Goal: Information Seeking & Learning: Check status

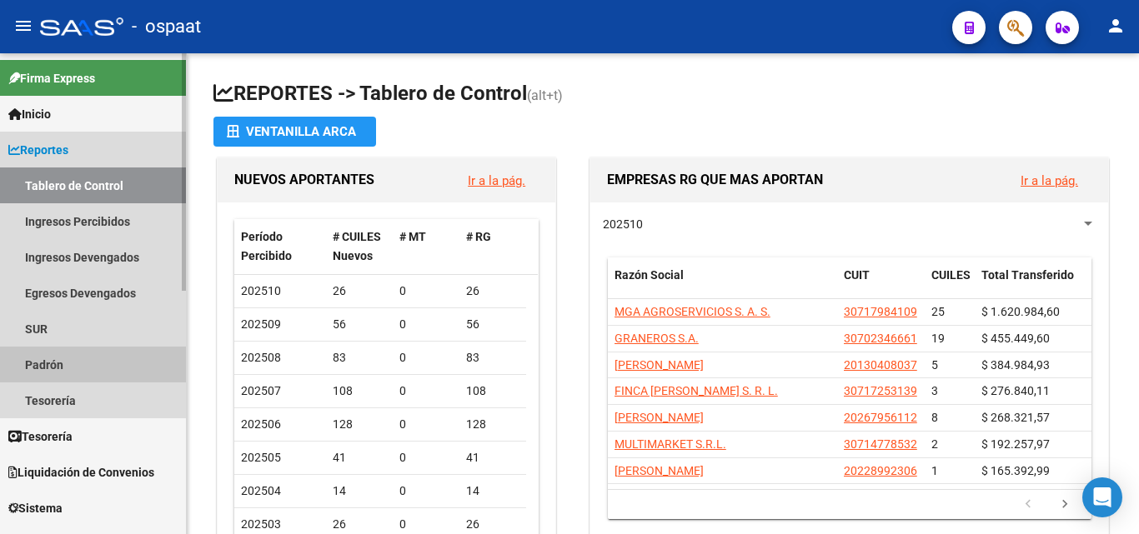
click at [74, 361] on link "Padrón" at bounding box center [93, 365] width 186 height 36
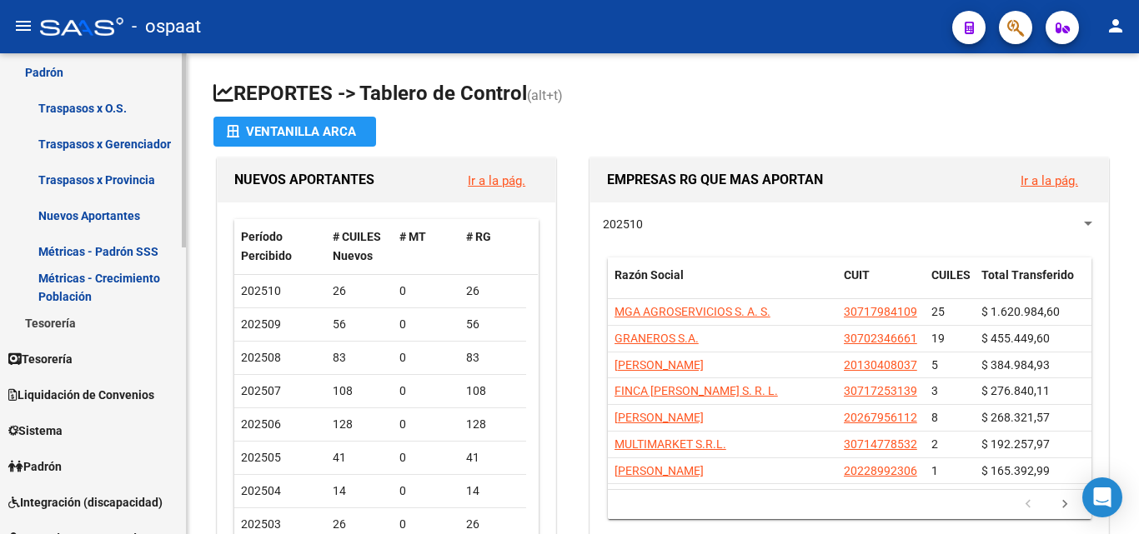
scroll to position [301, 0]
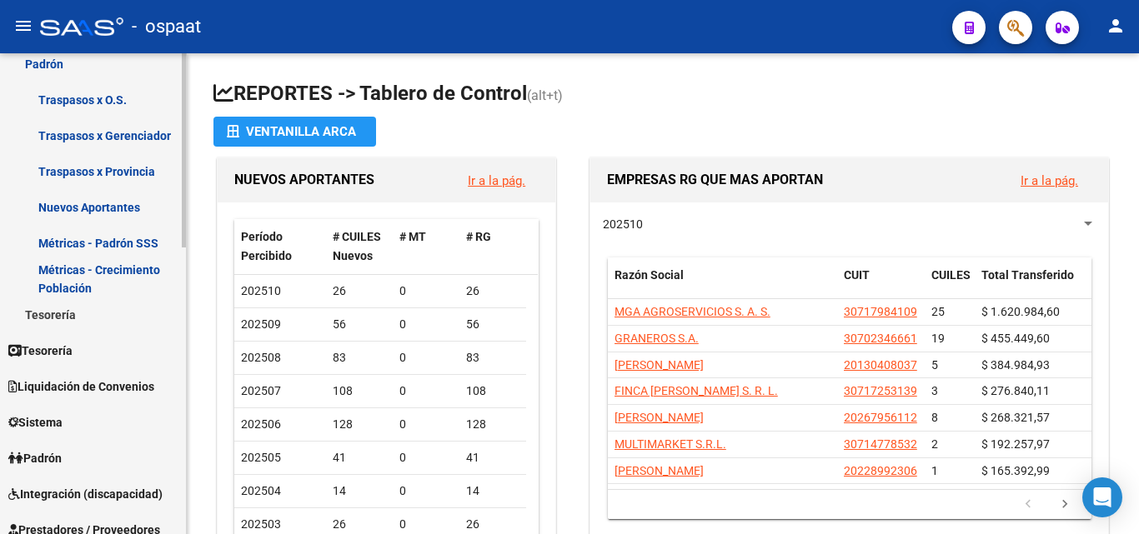
click at [178, 358] on div "Firma Express Inicio Calendario SSS Instructivos Contacto OS Reportes Tablero d…" at bounding box center [95, 347] width 190 height 1190
click at [72, 457] on link "Padrón" at bounding box center [93, 458] width 186 height 36
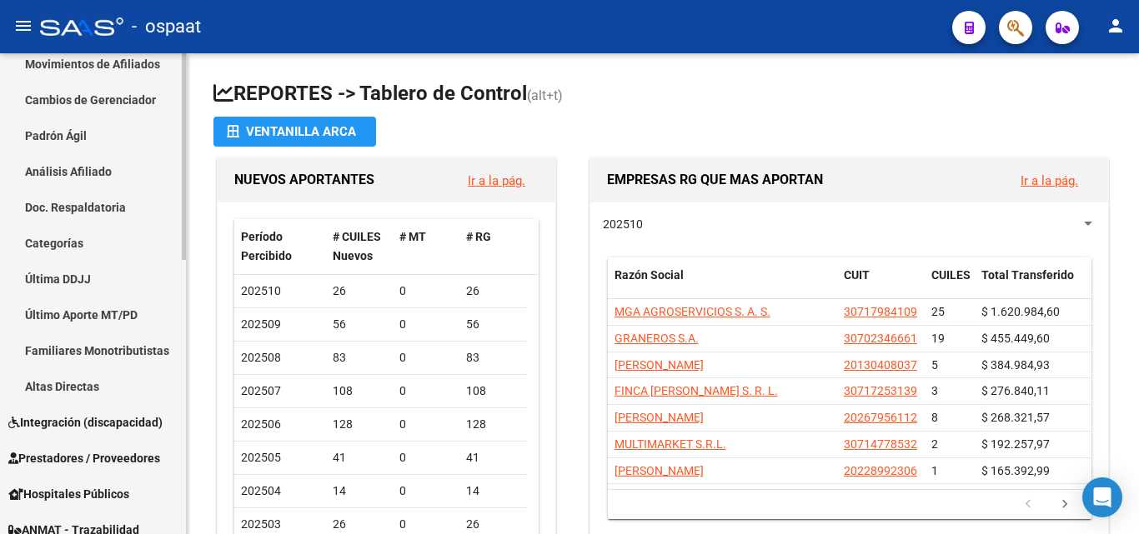
scroll to position [134, 0]
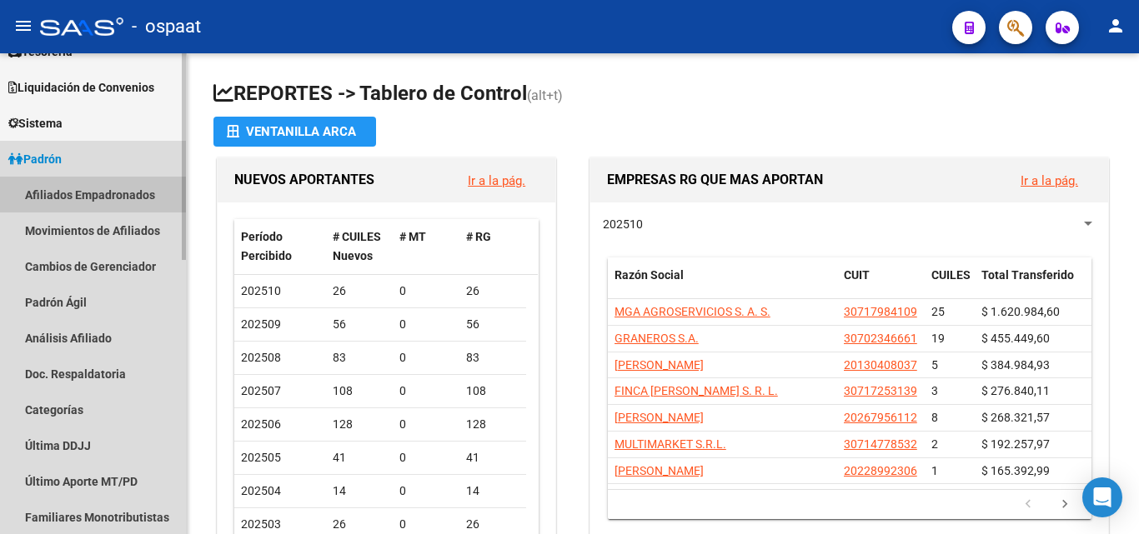
click at [108, 187] on link "Afiliados Empadronados" at bounding box center [93, 195] width 186 height 36
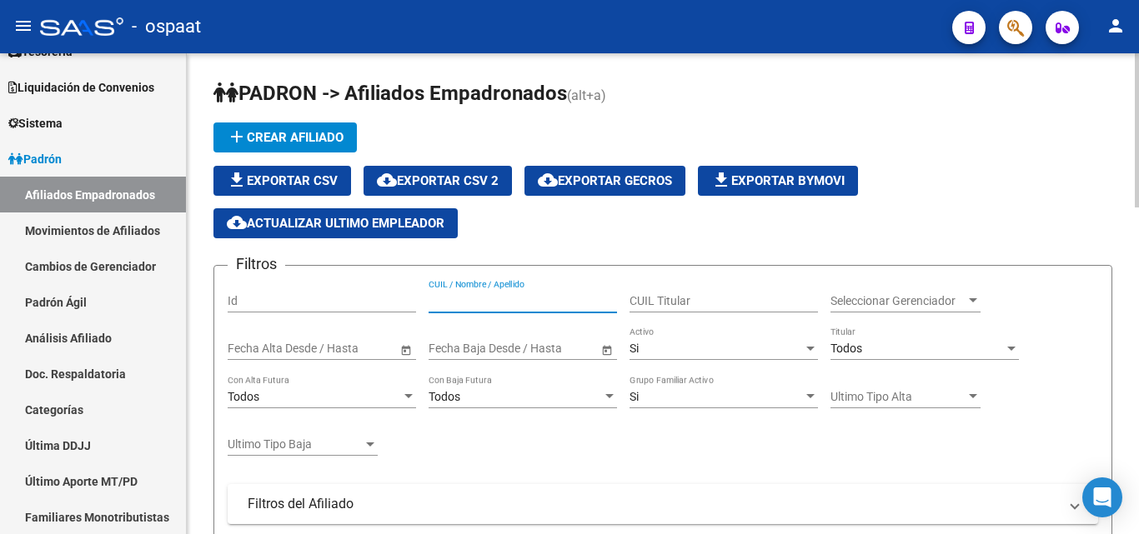
paste input "2755850842-1"
click at [495, 298] on input "2755850842-1" at bounding box center [523, 301] width 188 height 14
click at [499, 294] on input "2755850842-1" at bounding box center [523, 301] width 188 height 14
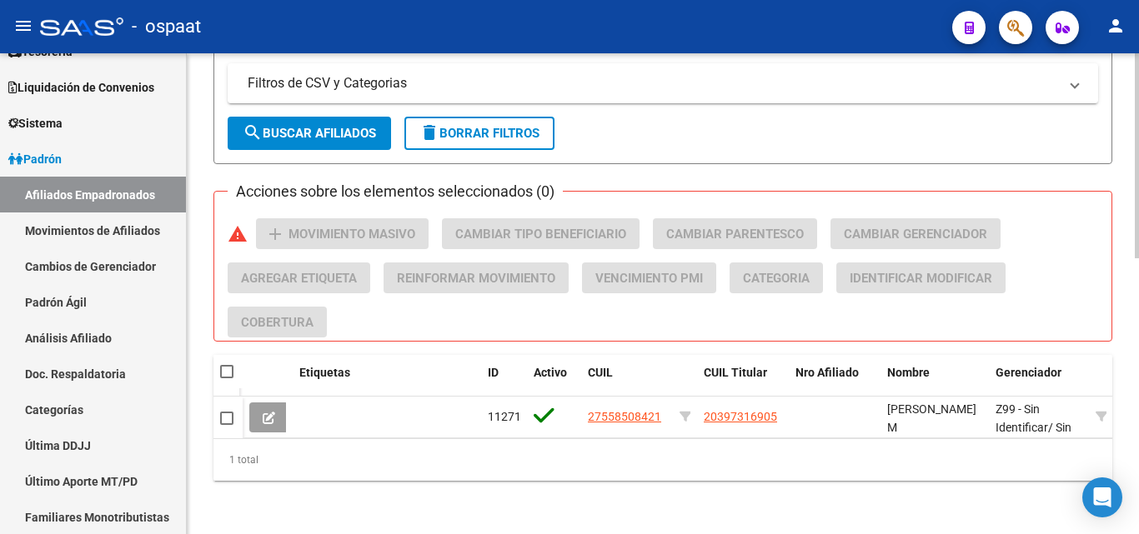
scroll to position [647, 0]
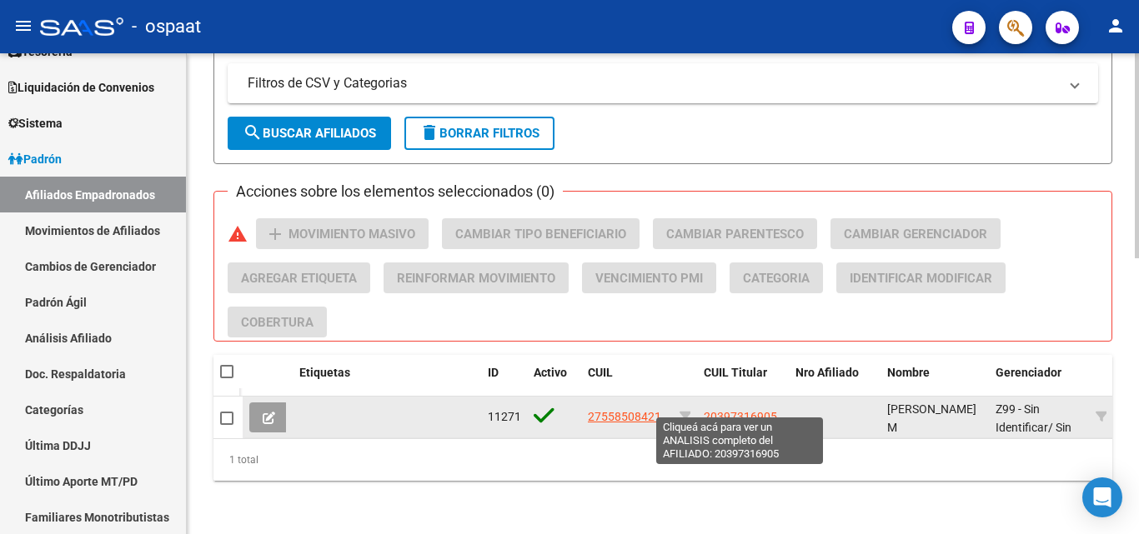
type input "27558508421"
click at [720, 410] on span "20397316905" at bounding box center [740, 416] width 73 height 13
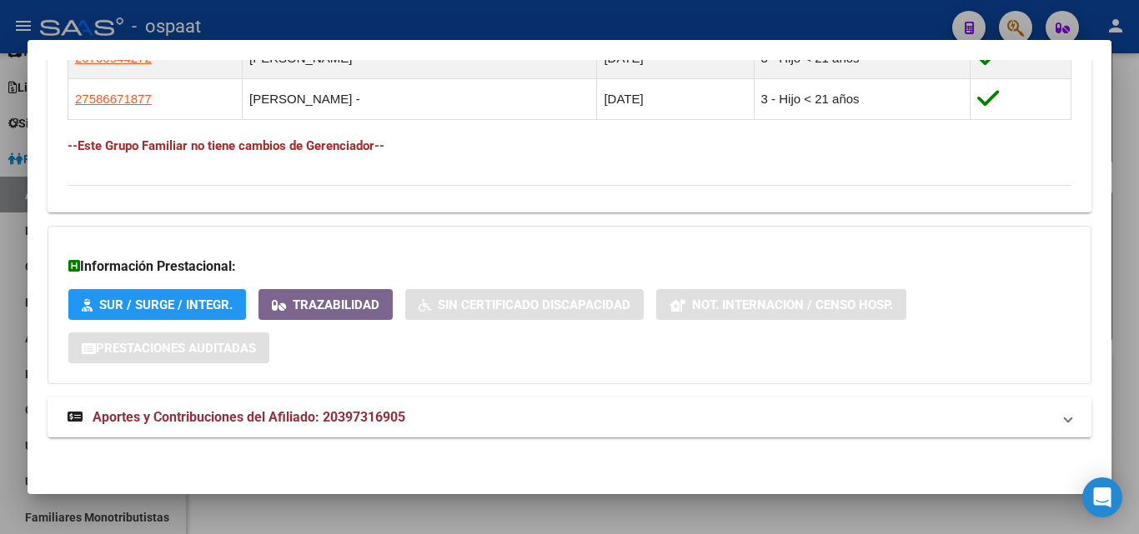
scroll to position [1077, 0]
click at [316, 417] on span "Aportes y Contribuciones del Afiliado: 20397316905" at bounding box center [249, 417] width 313 height 16
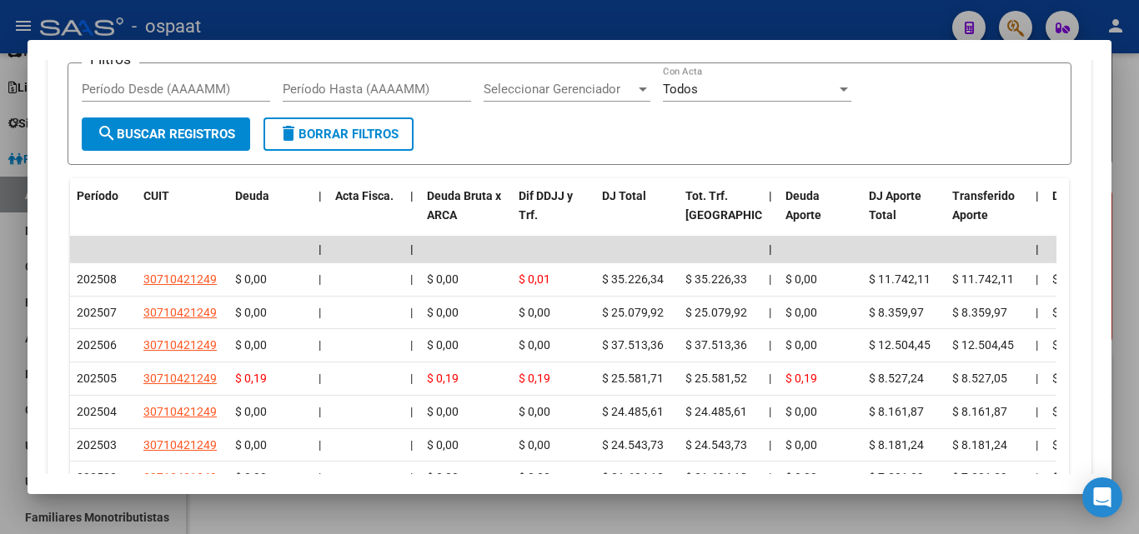
scroll to position [1661, 0]
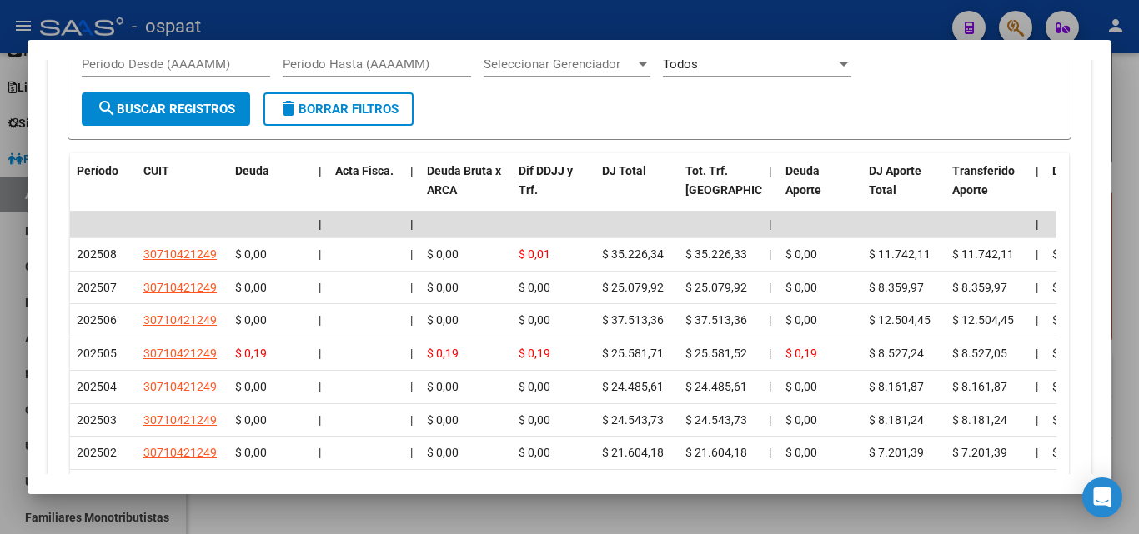
click at [1126, 183] on div at bounding box center [569, 267] width 1139 height 534
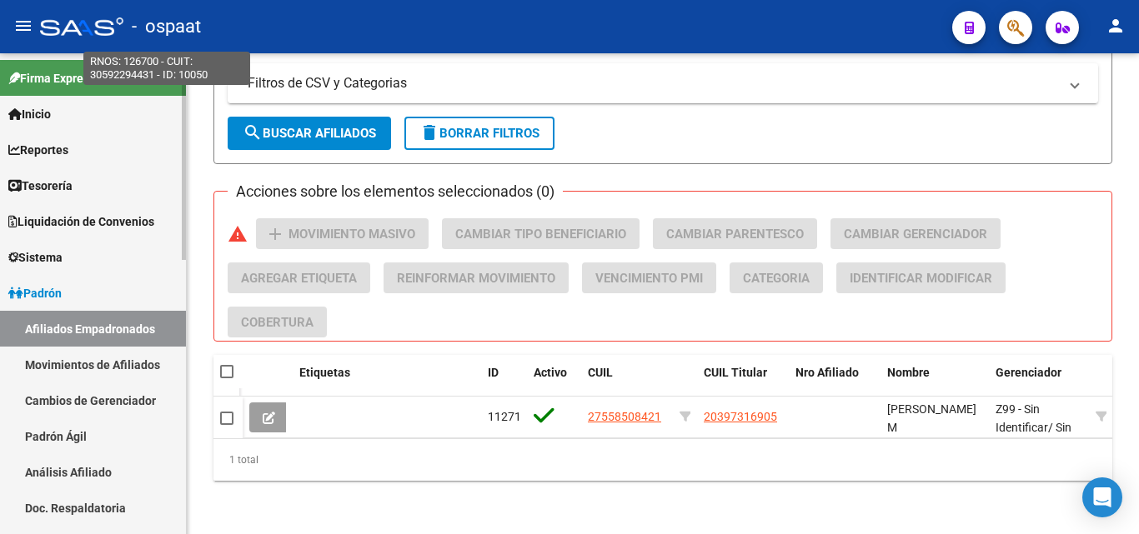
click at [196, 41] on div "menu - ospaat person Firma Express Inicio Calendario SSS Instructivos Contacto …" at bounding box center [569, 267] width 1139 height 534
click at [116, 118] on link "Inicio" at bounding box center [93, 114] width 186 height 36
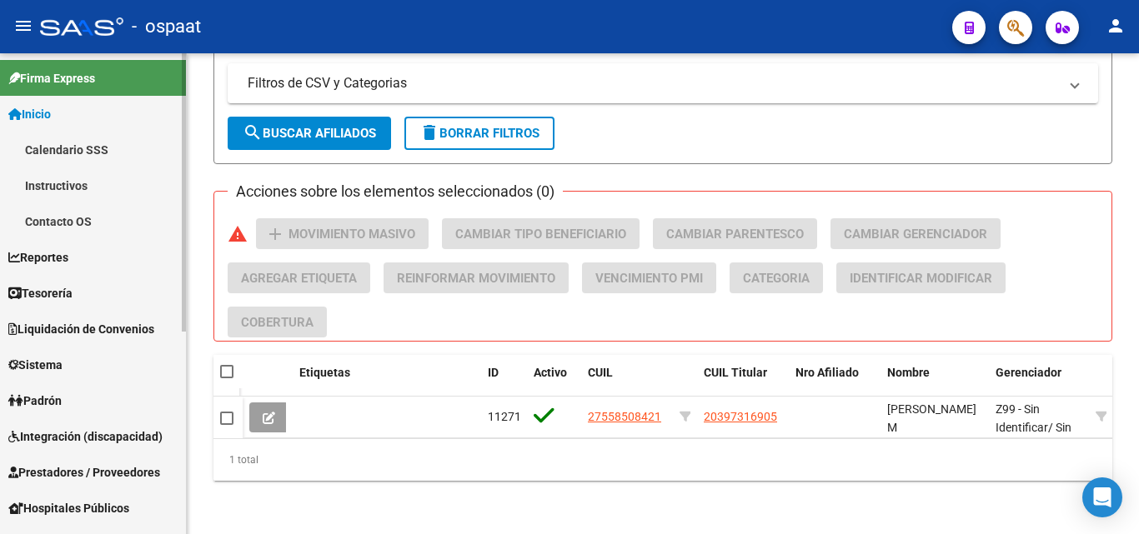
click at [64, 109] on link "Inicio" at bounding box center [93, 114] width 186 height 36
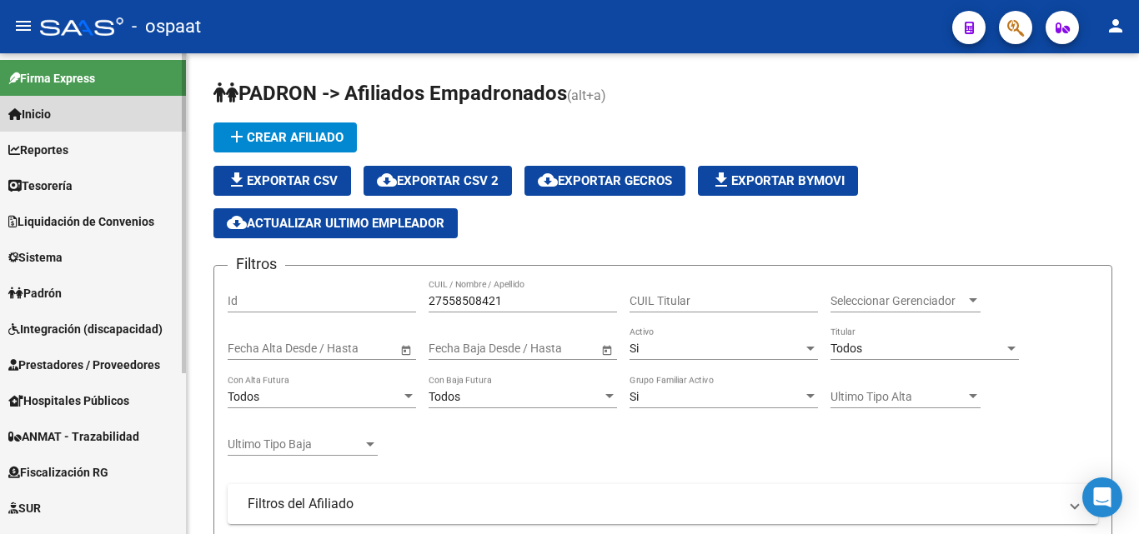
click at [94, 104] on link "Inicio" at bounding box center [93, 114] width 186 height 36
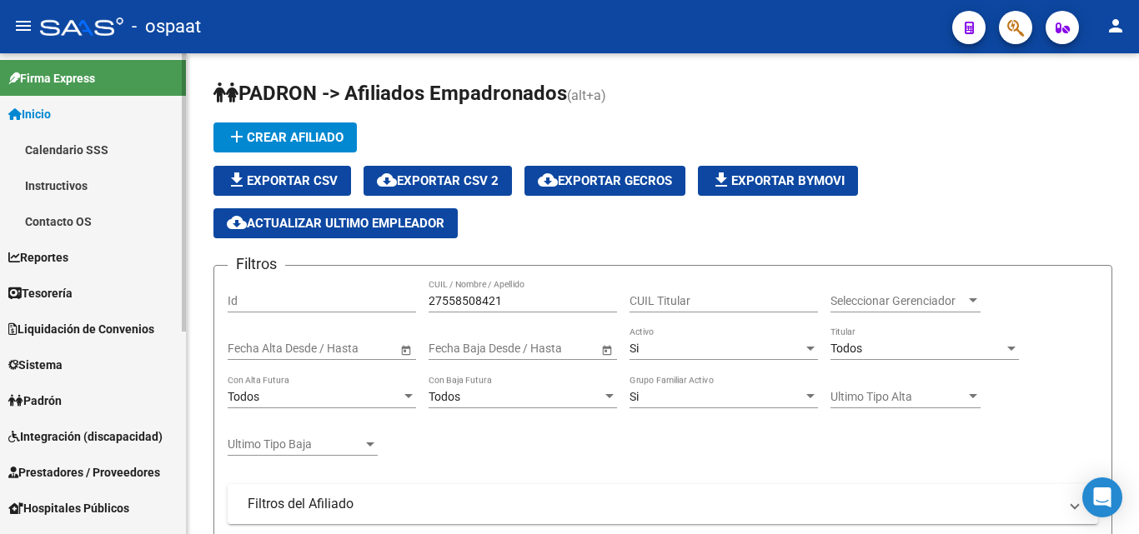
click at [158, 116] on div "Firma Express Inicio Calendario SSS Instructivos Contacto OS Reportes Tablero d…" at bounding box center [95, 468] width 190 height 831
drag, startPoint x: 186, startPoint y: 228, endPoint x: 177, endPoint y: 248, distance: 22.0
click at [177, 248] on mat-sidenav "Firma Express Inicio Calendario SSS Instructivos Contacto OS Reportes Tablero d…" at bounding box center [93, 293] width 187 height 481
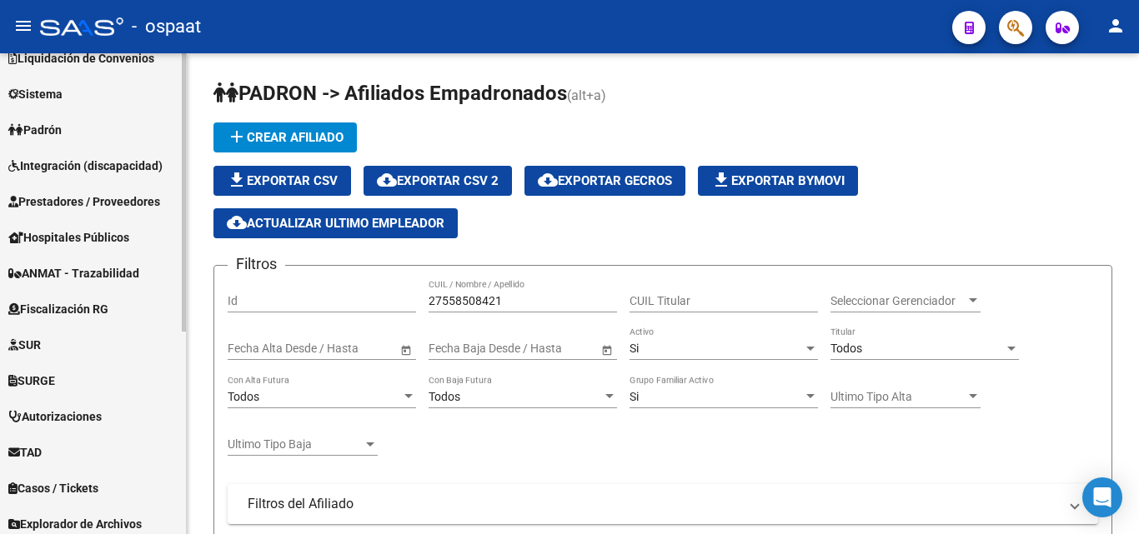
scroll to position [350, 0]
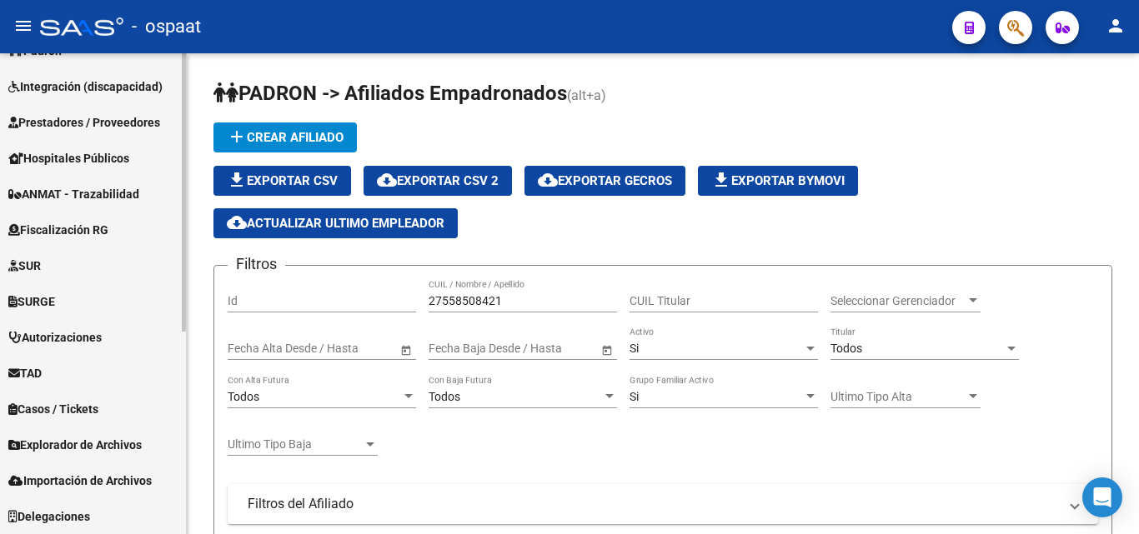
click at [180, 434] on div "Firma Express Inicio Calendario SSS Instructivos Contacto OS Reportes Tablero d…" at bounding box center [95, 118] width 190 height 831
click at [179, 445] on div "Firma Express Inicio Calendario SSS Instructivos Contacto OS Reportes Tablero d…" at bounding box center [95, 118] width 190 height 831
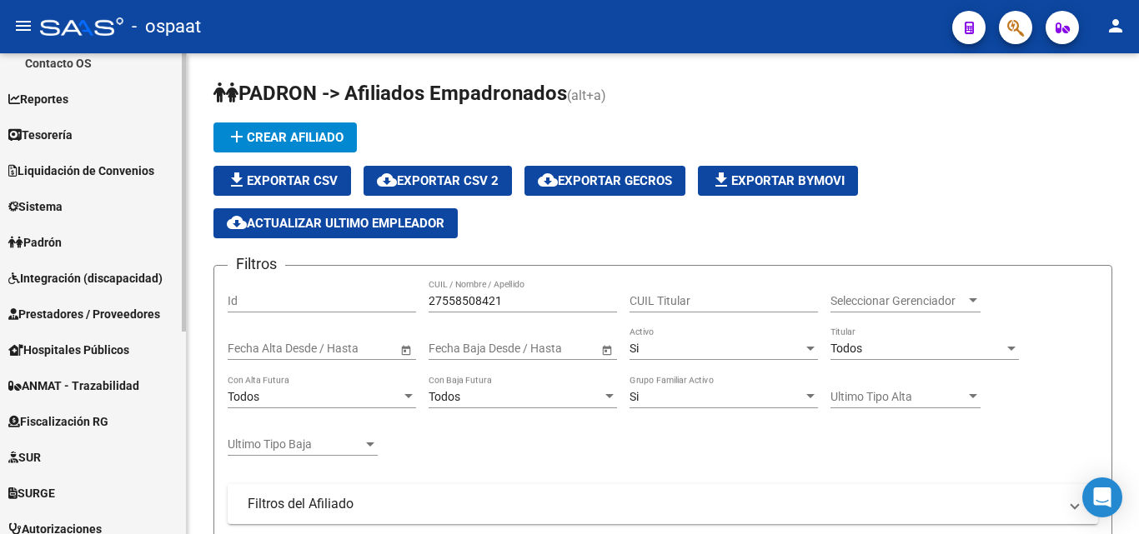
scroll to position [0, 0]
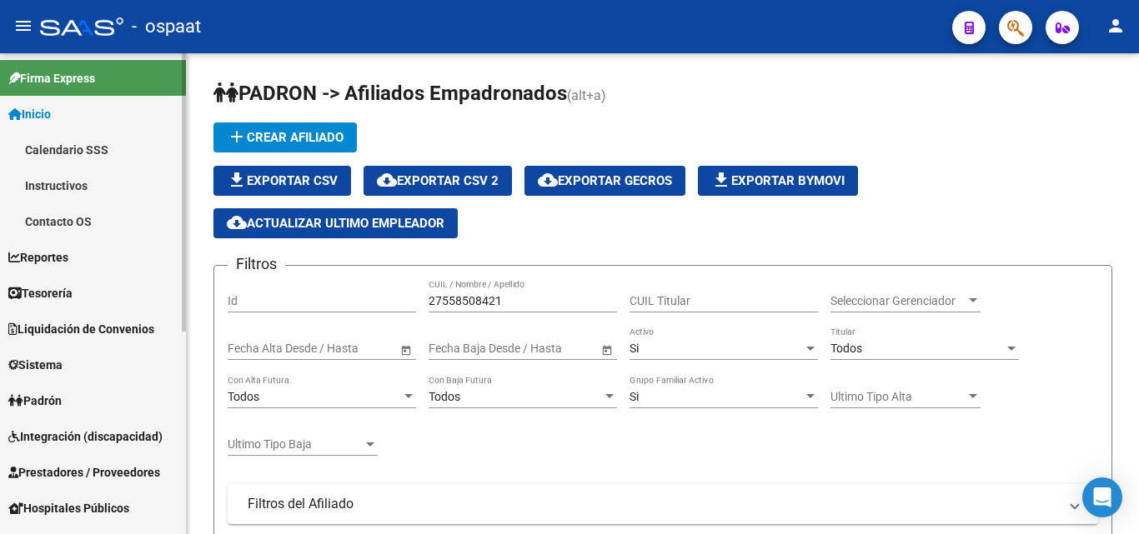
click at [218, 79] on mat-sidenav-container "Firma Express Inicio Calendario SSS Instructivos Contacto OS Reportes Tablero d…" at bounding box center [569, 293] width 1139 height 481
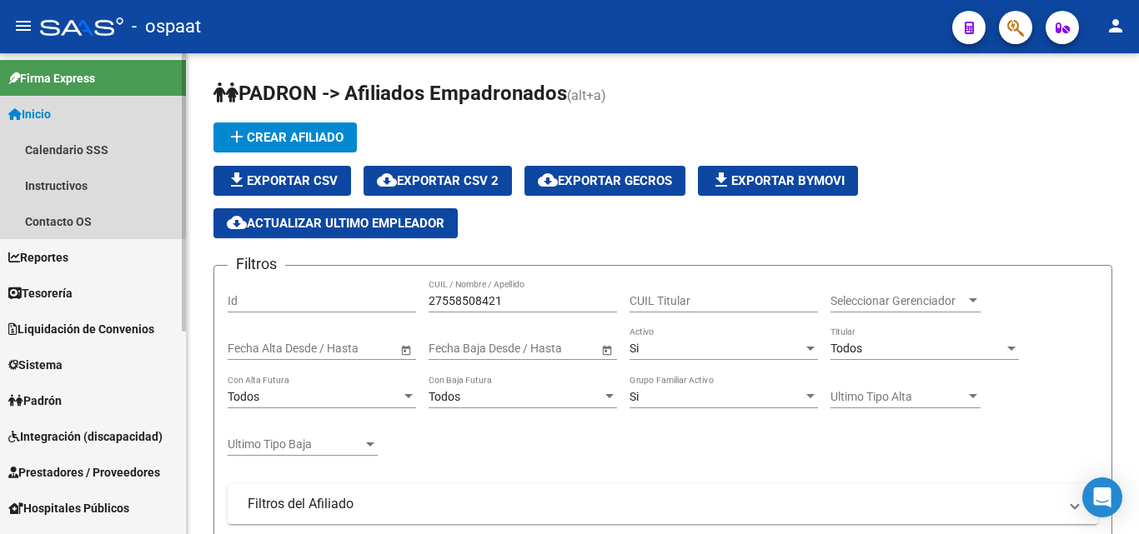
click at [78, 117] on link "Inicio" at bounding box center [93, 114] width 186 height 36
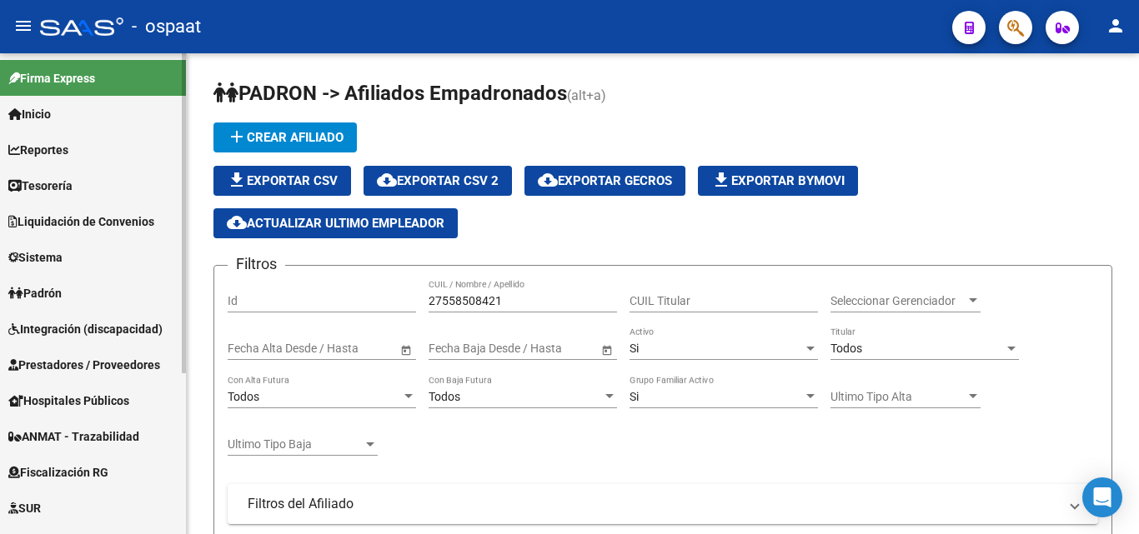
click at [194, 131] on mat-sidenav-container "Firma Express Inicio Calendario SSS Instructivos Contacto OS Reportes Tablero d…" at bounding box center [569, 293] width 1139 height 481
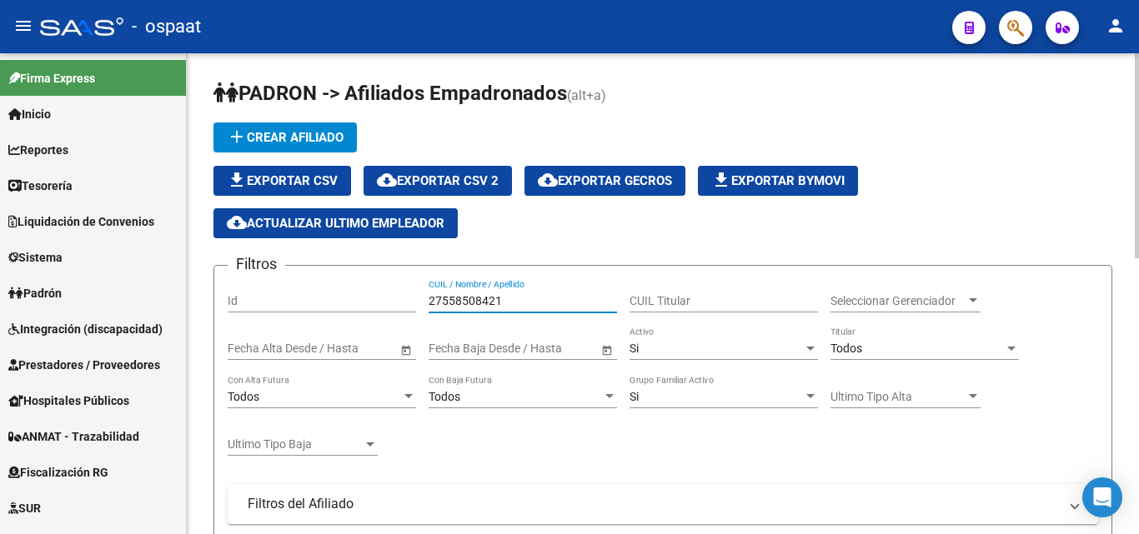
drag, startPoint x: 521, startPoint y: 298, endPoint x: 427, endPoint y: 305, distance: 94.5
click at [427, 305] on div "Filtros Id 27558508421 CUIL / Nombre / Apellido CUIL Titular Seleccionar Gerenc…" at bounding box center [663, 481] width 870 height 405
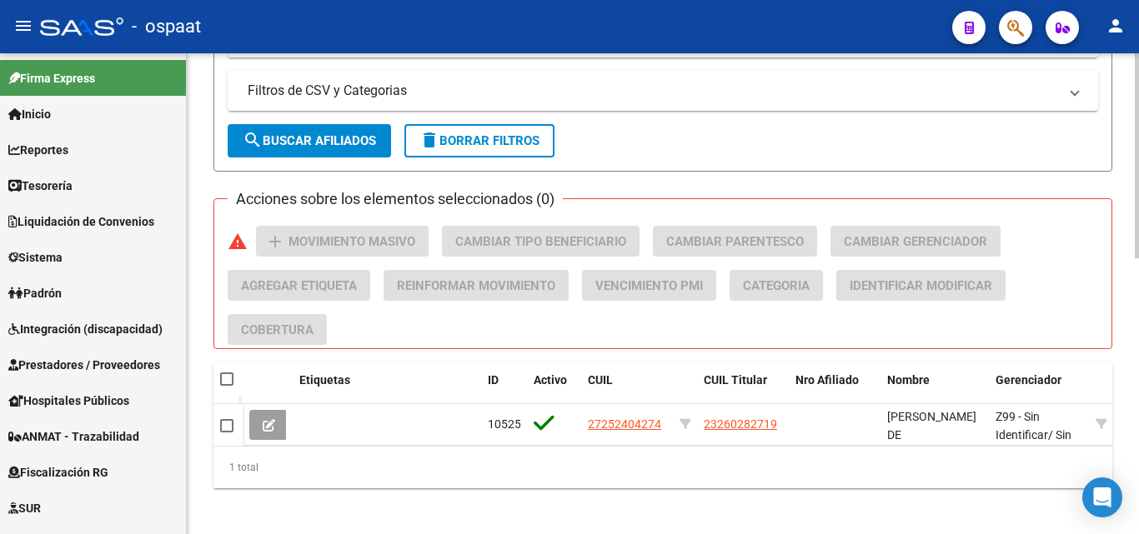
scroll to position [647, 0]
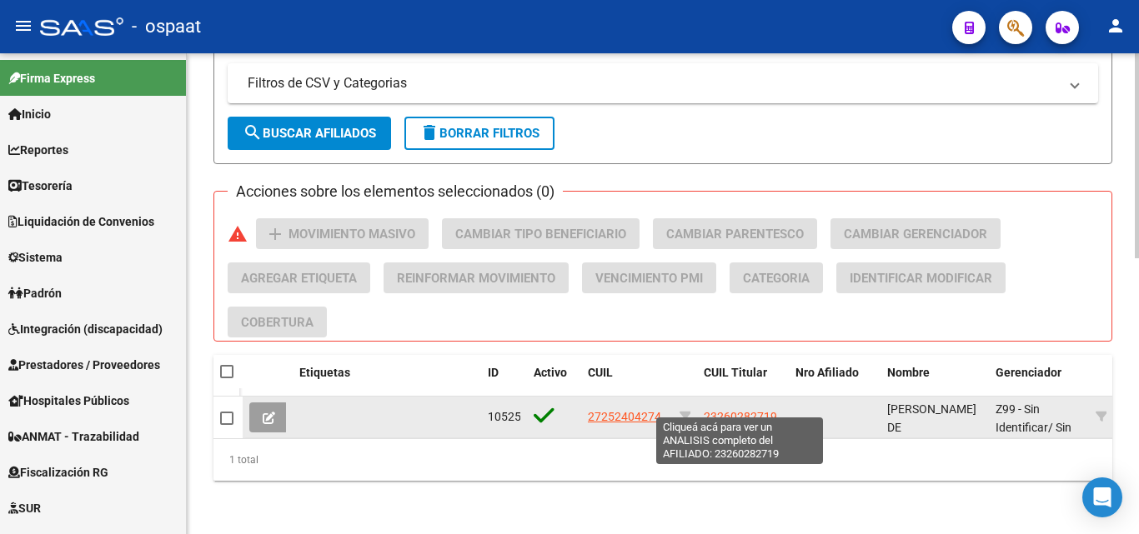
type input "saed"
click at [723, 410] on span "23260282719" at bounding box center [740, 416] width 73 height 13
type textarea "23260282719"
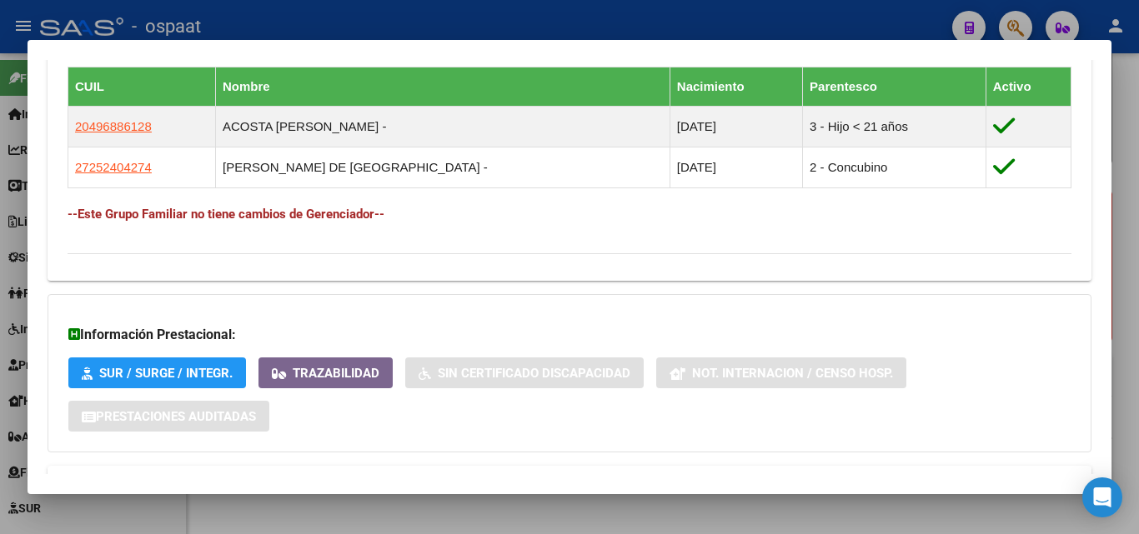
scroll to position [996, 0]
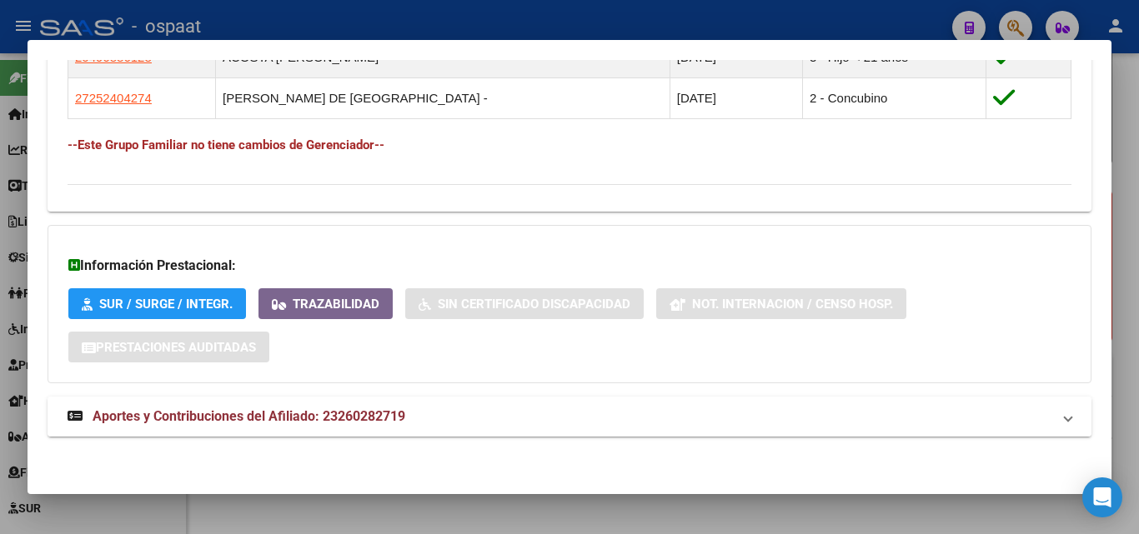
click at [280, 413] on span "Aportes y Contribuciones del Afiliado: 23260282719" at bounding box center [249, 417] width 313 height 16
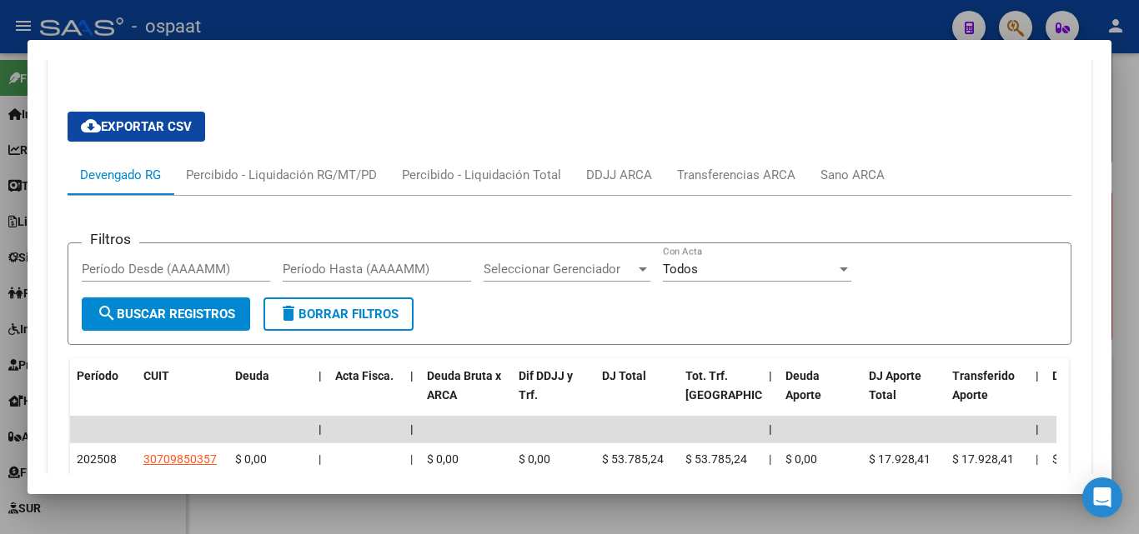
scroll to position [1496, 0]
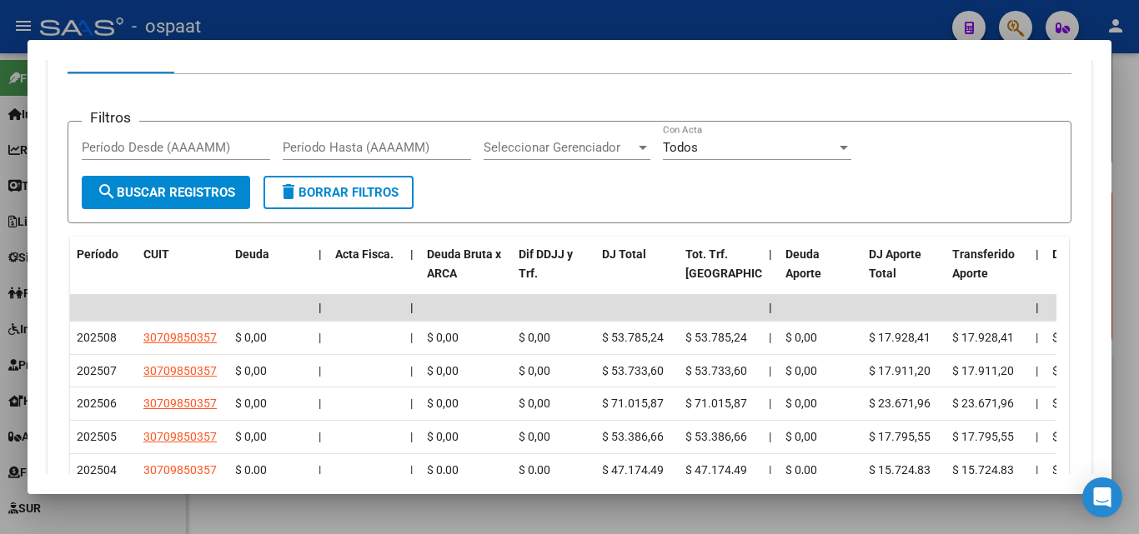
click at [1137, 155] on div at bounding box center [569, 267] width 1139 height 534
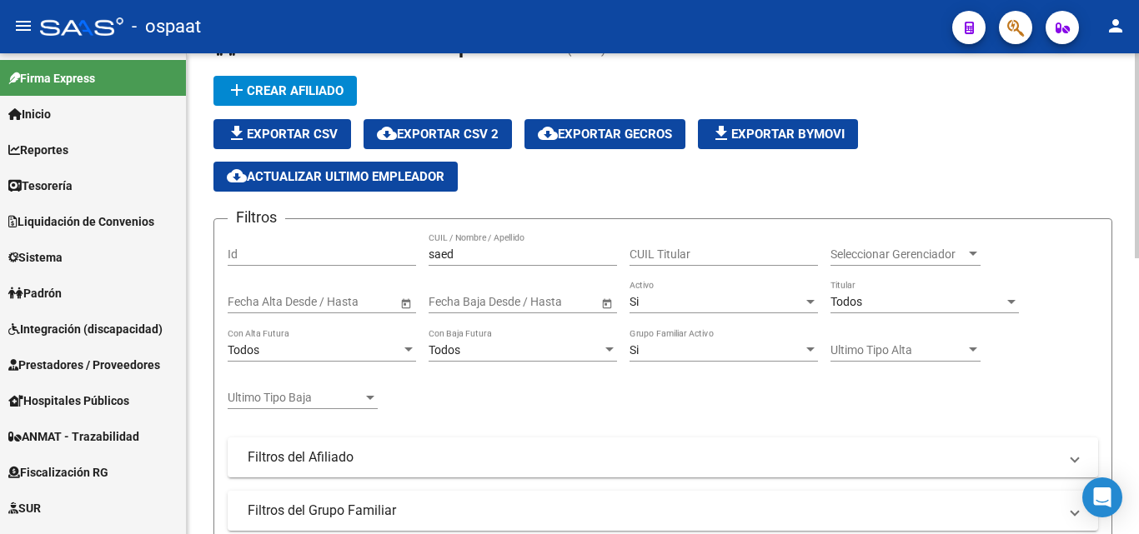
scroll to position [0, 0]
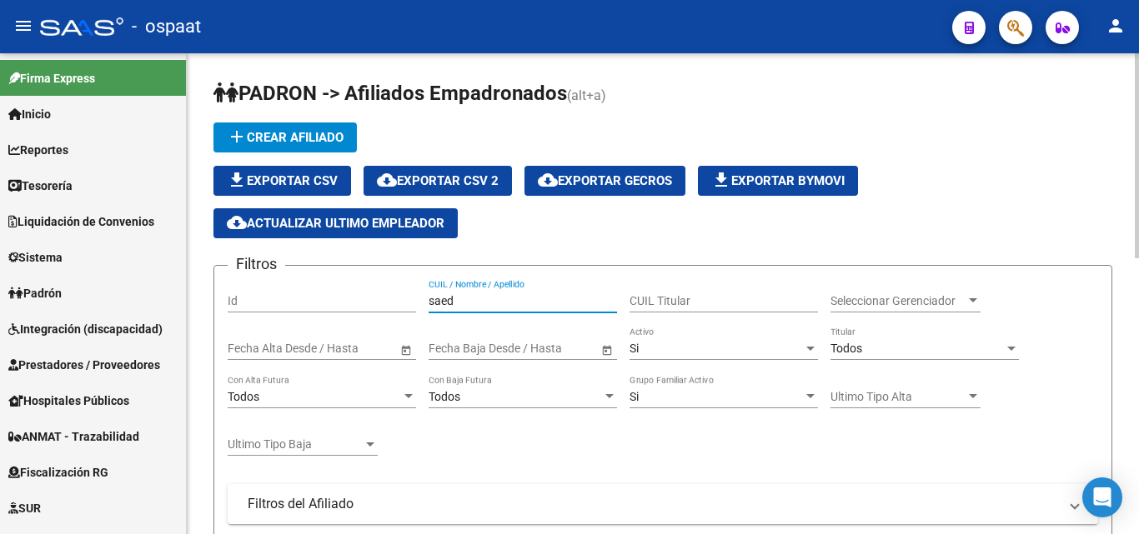
drag, startPoint x: 466, startPoint y: 297, endPoint x: 384, endPoint y: 297, distance: 81.7
click at [384, 297] on div "Filtros Id saed CUIL / Nombre / Apellido CUIL Titular Seleccionar Gerenciador S…" at bounding box center [663, 481] width 870 height 405
paste input "23399725909"
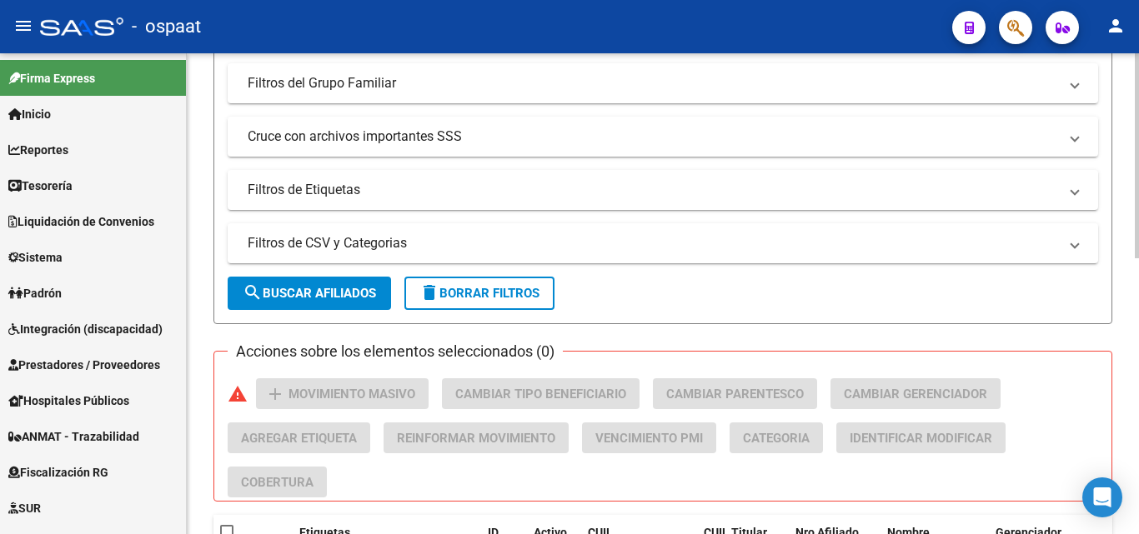
scroll to position [584, 0]
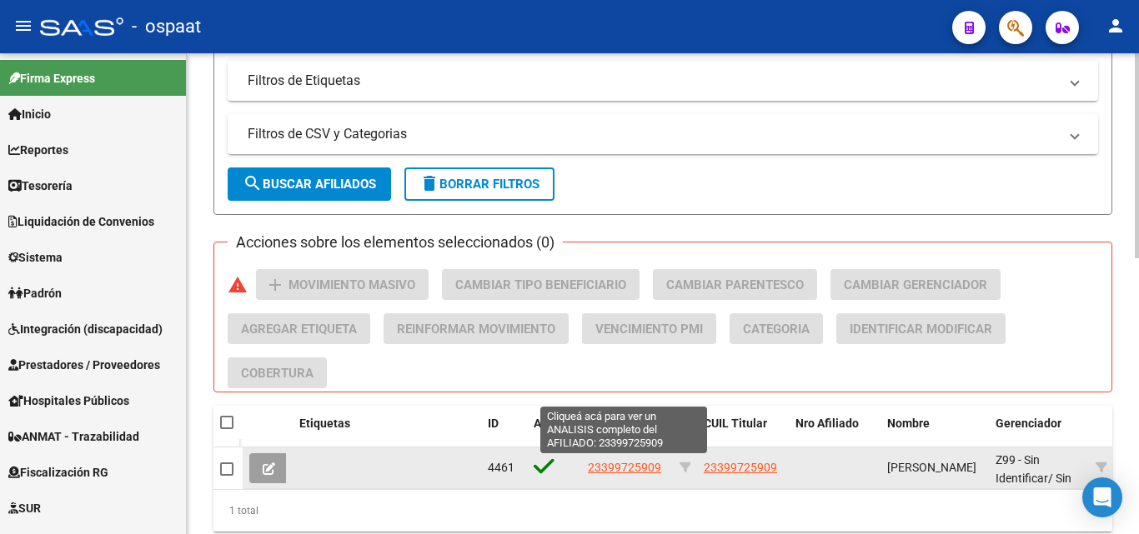
type input "23399725909"
click at [631, 472] on span "23399725909" at bounding box center [624, 467] width 73 height 13
type textarea "23399725909"
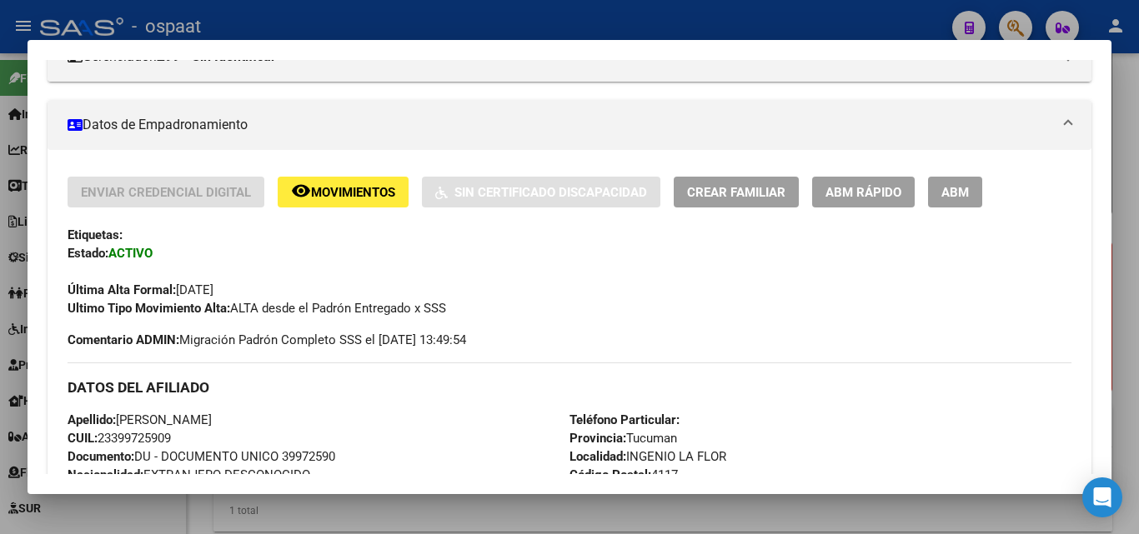
scroll to position [0, 0]
